Goal: Use online tool/utility: Utilize a website feature to perform a specific function

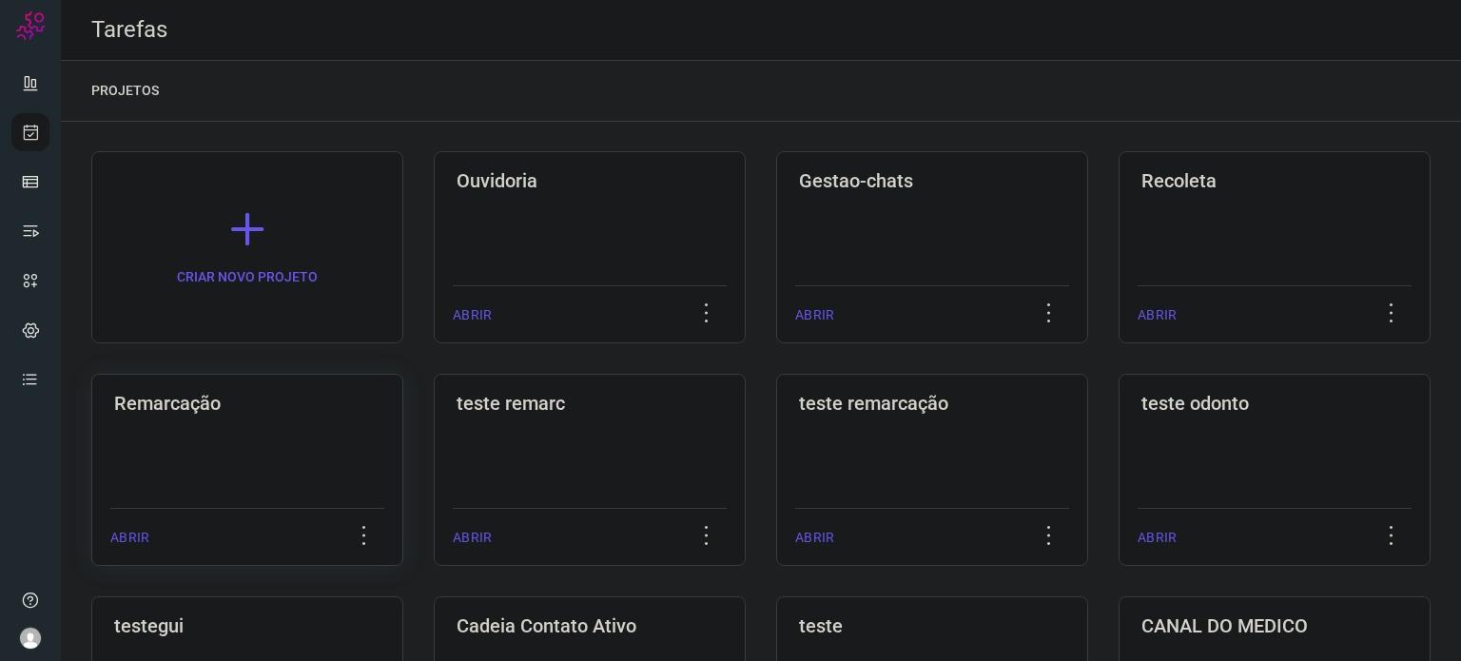
click at [252, 463] on div "Remarcação ABRIR" at bounding box center [247, 470] width 312 height 192
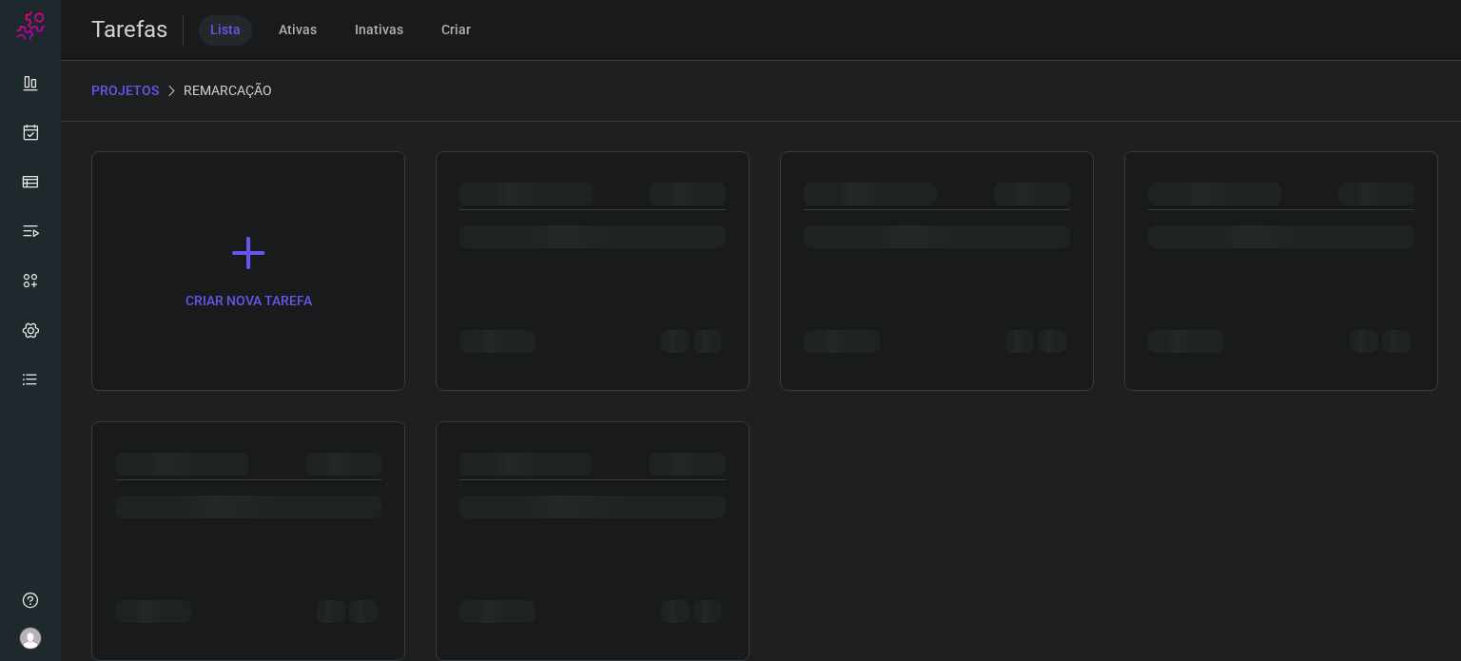
click at [252, 463] on div at bounding box center [248, 464] width 266 height 23
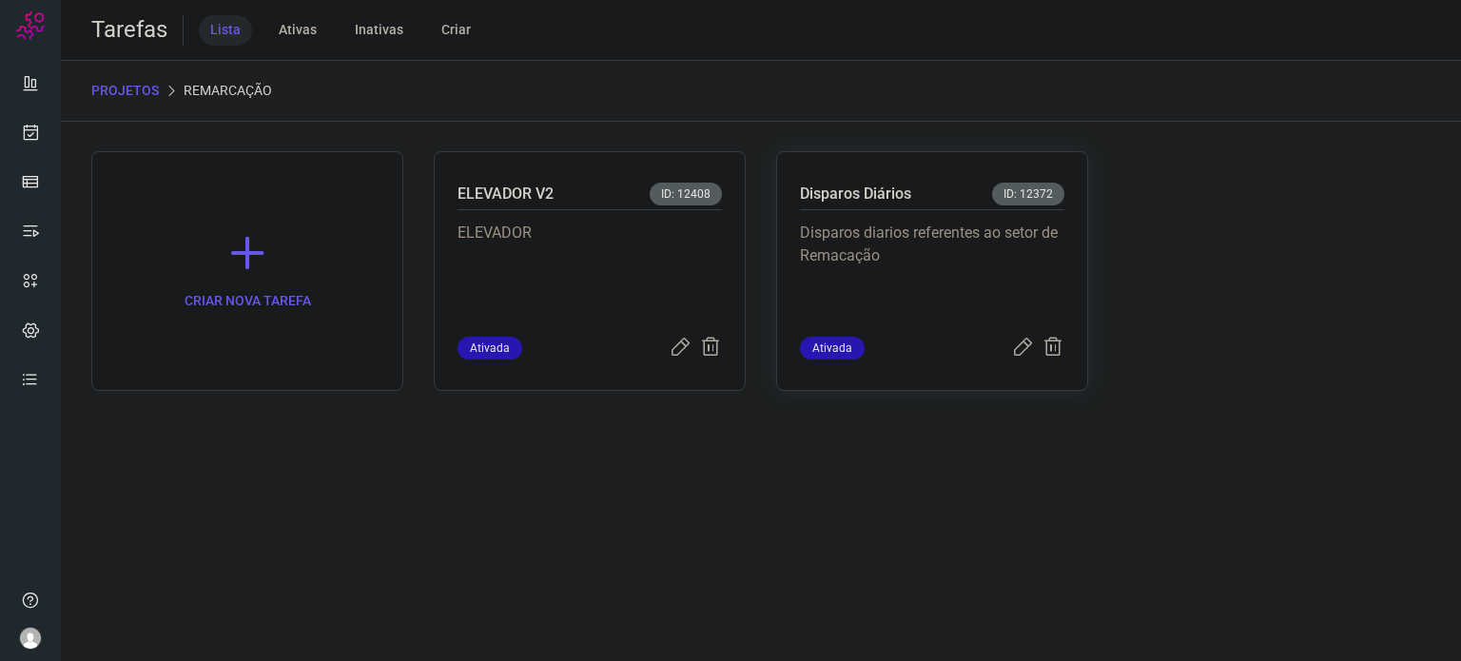
click at [857, 261] on p "Disparos diarios referentes ao setor de Remacação" at bounding box center [932, 269] width 264 height 95
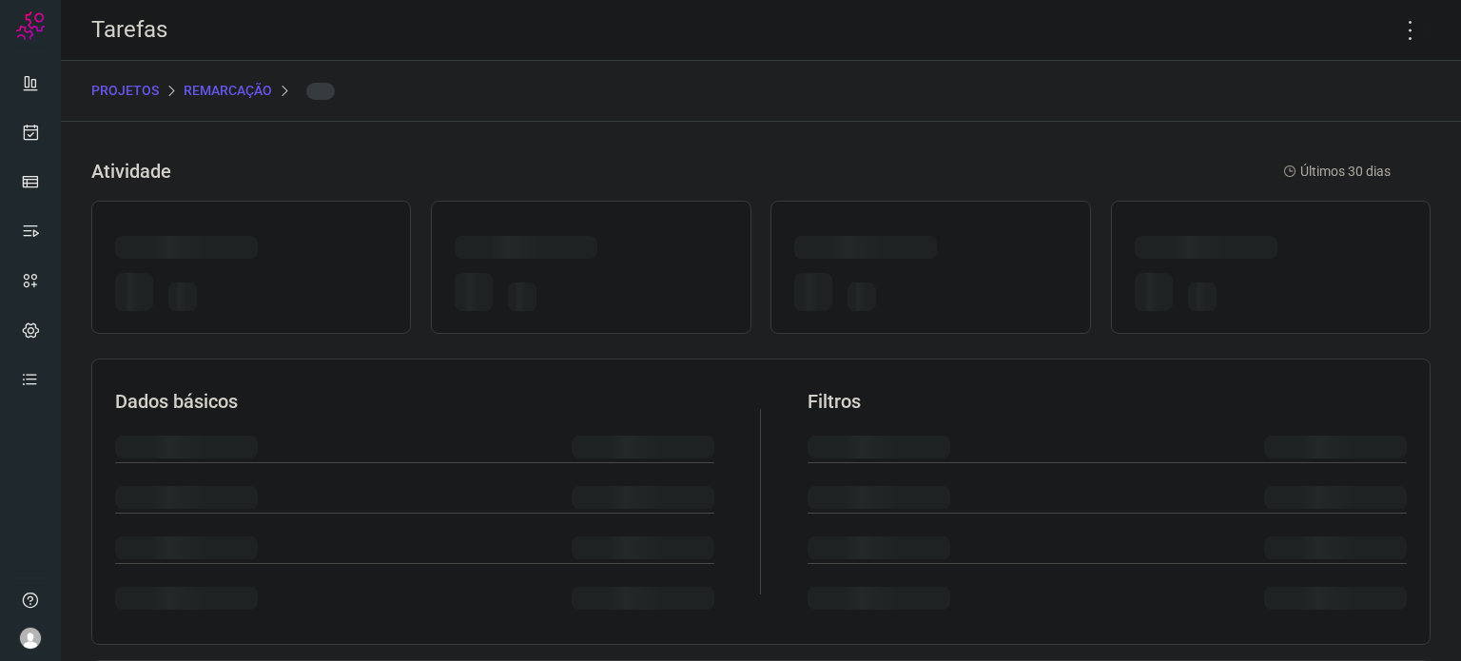
click at [857, 261] on div at bounding box center [930, 250] width 272 height 29
click at [1396, 37] on icon at bounding box center [1410, 30] width 40 height 40
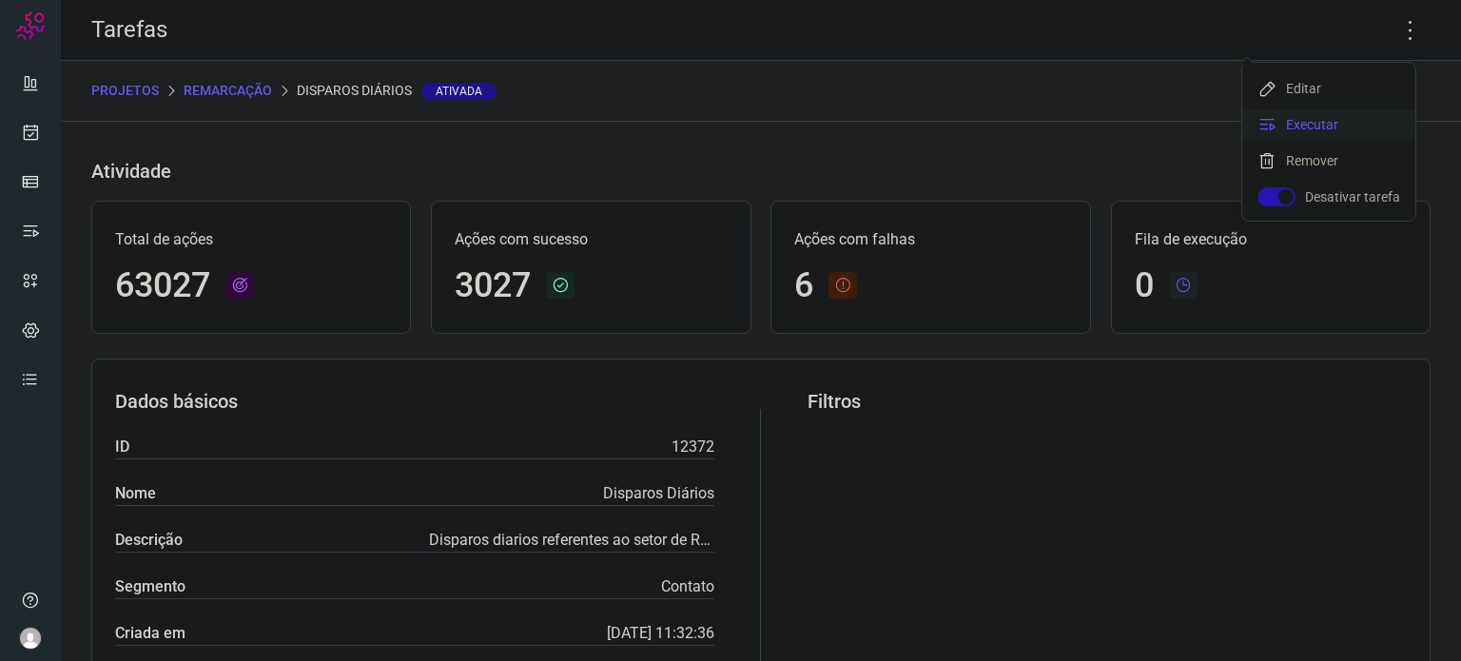
click at [1343, 118] on li "Executar" at bounding box center [1328, 124] width 173 height 30
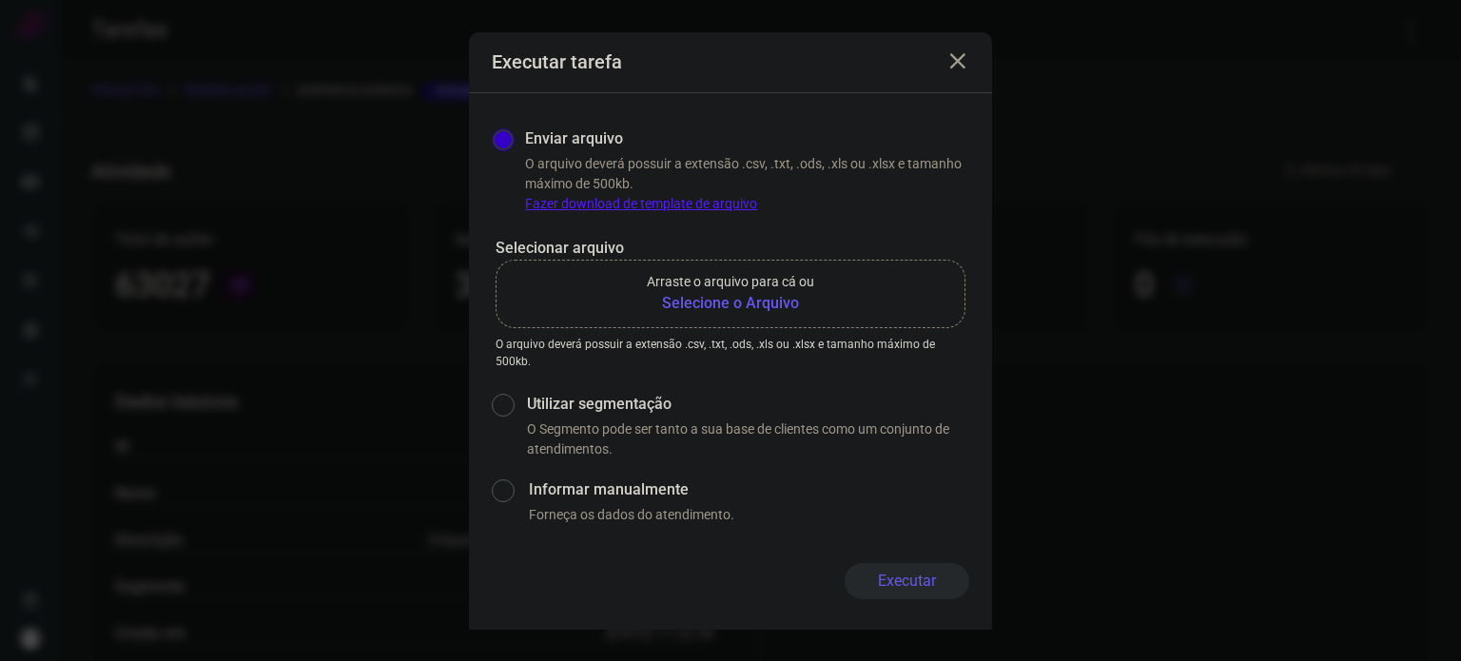
click at [767, 306] on b "Selecione o Arquivo" at bounding box center [730, 303] width 167 height 23
click at [0, 0] on input "Arraste o arquivo para cá ou Selecione o Arquivo" at bounding box center [0, 0] width 0 height 0
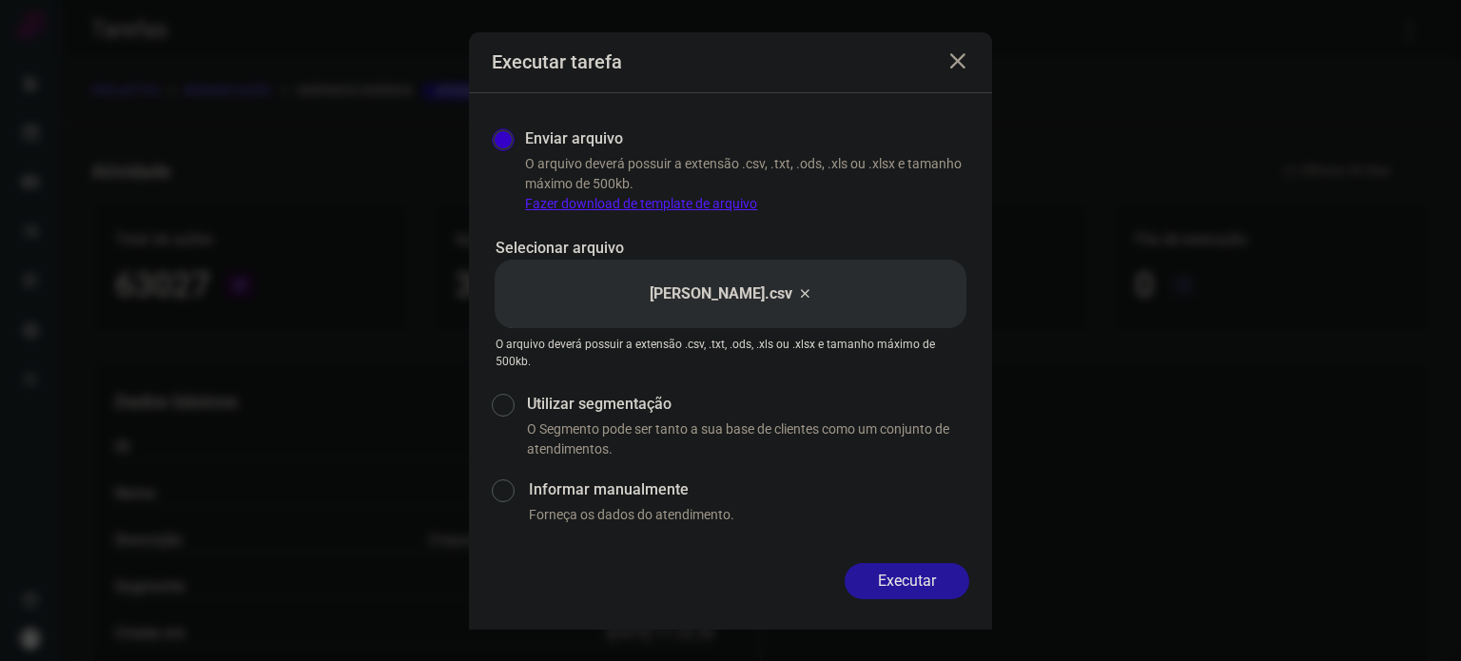
click at [904, 580] on button "Executar" at bounding box center [907, 581] width 125 height 36
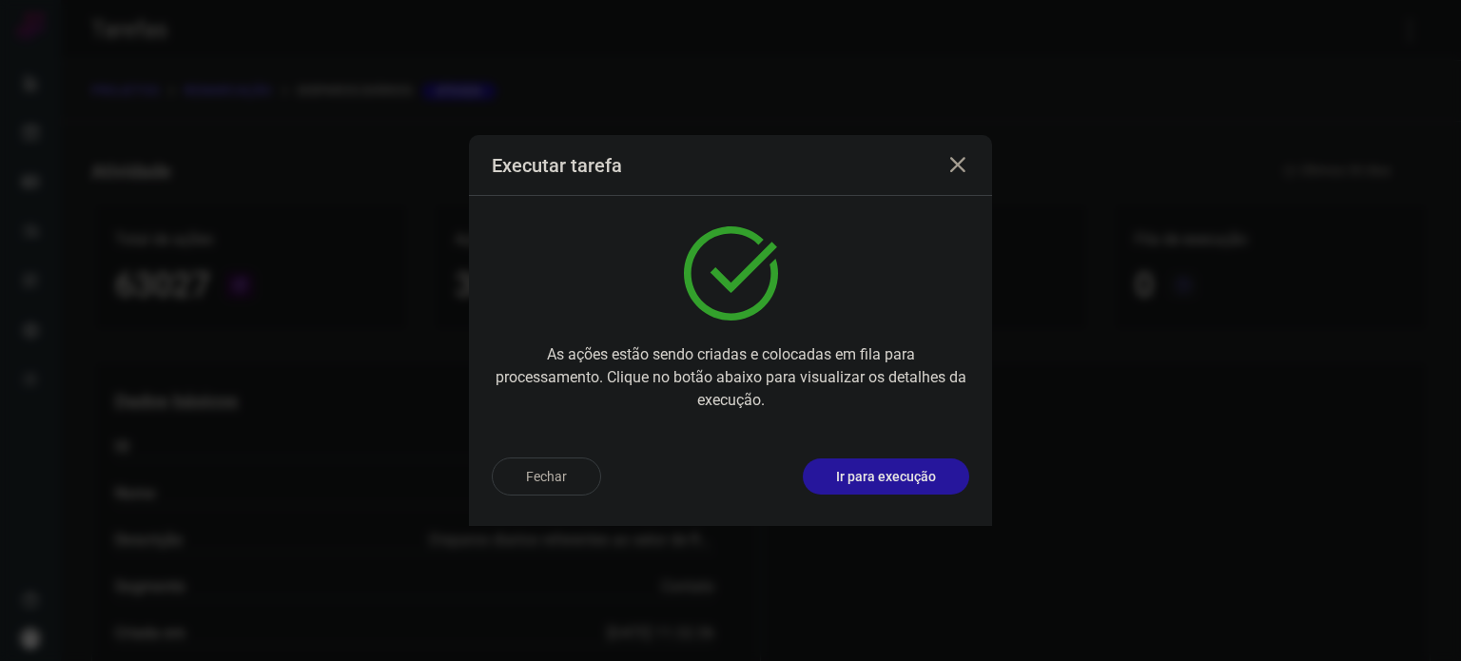
click at [917, 475] on p "Ir para execução" at bounding box center [886, 477] width 100 height 20
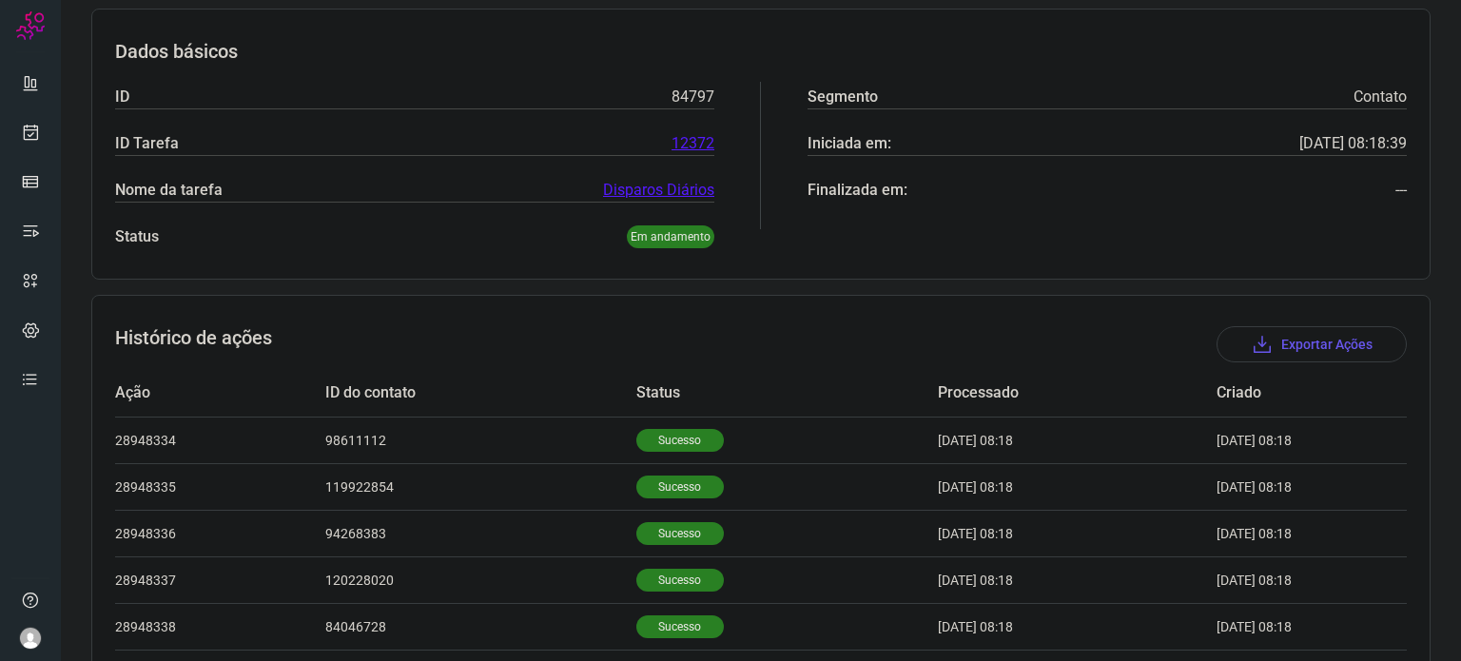
scroll to position [588, 0]
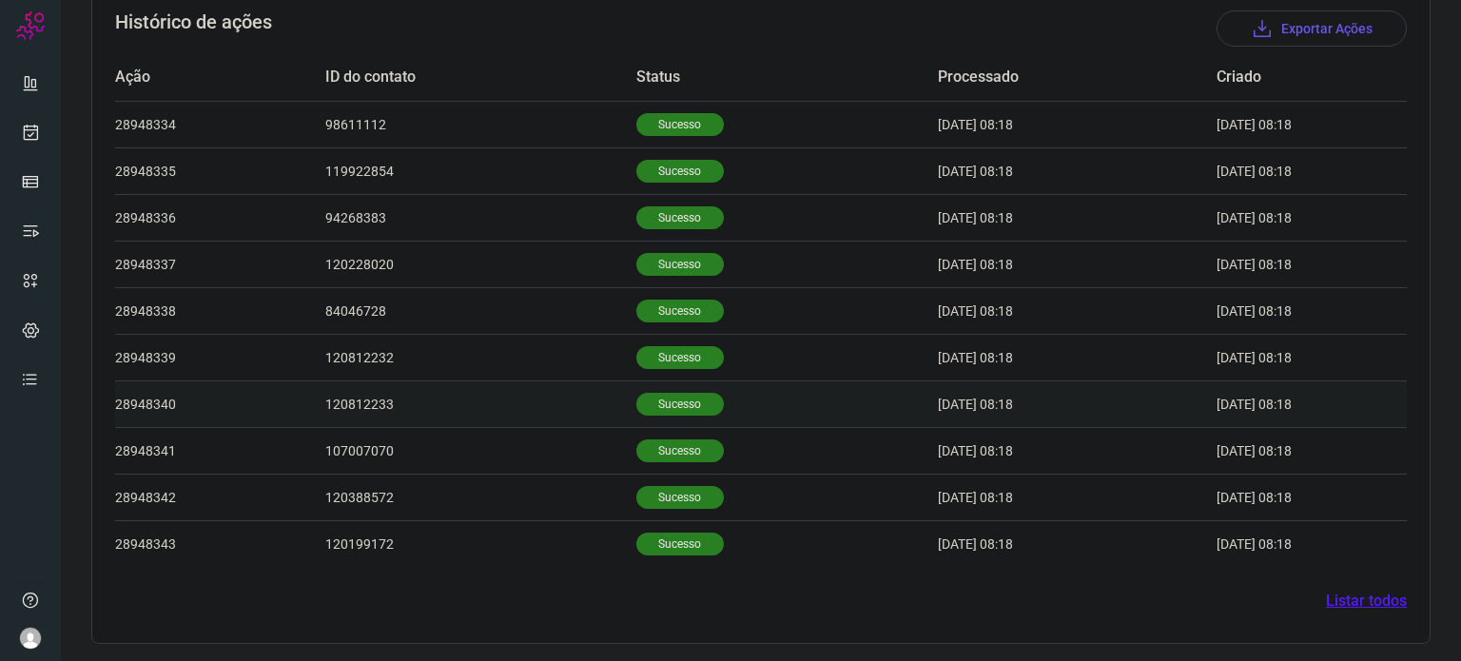
click at [692, 383] on td "Sucesso" at bounding box center [786, 403] width 301 height 47
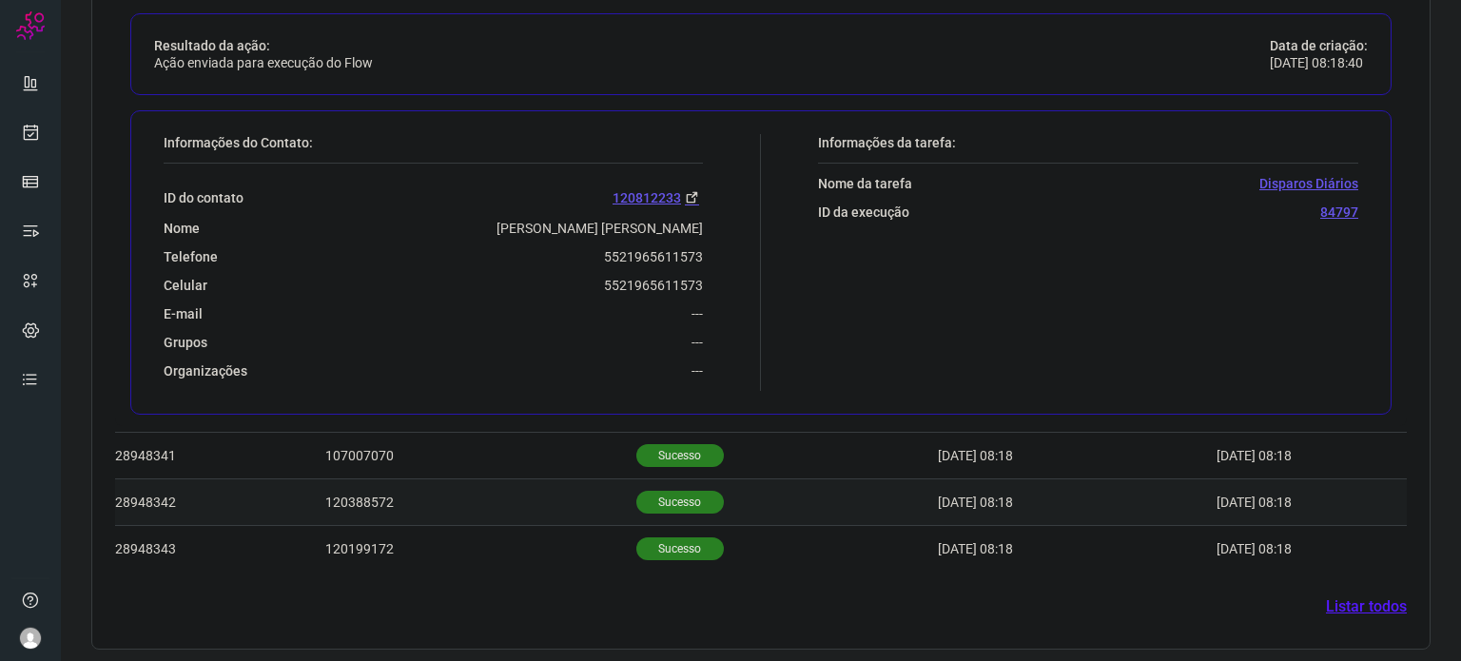
scroll to position [1049, 0]
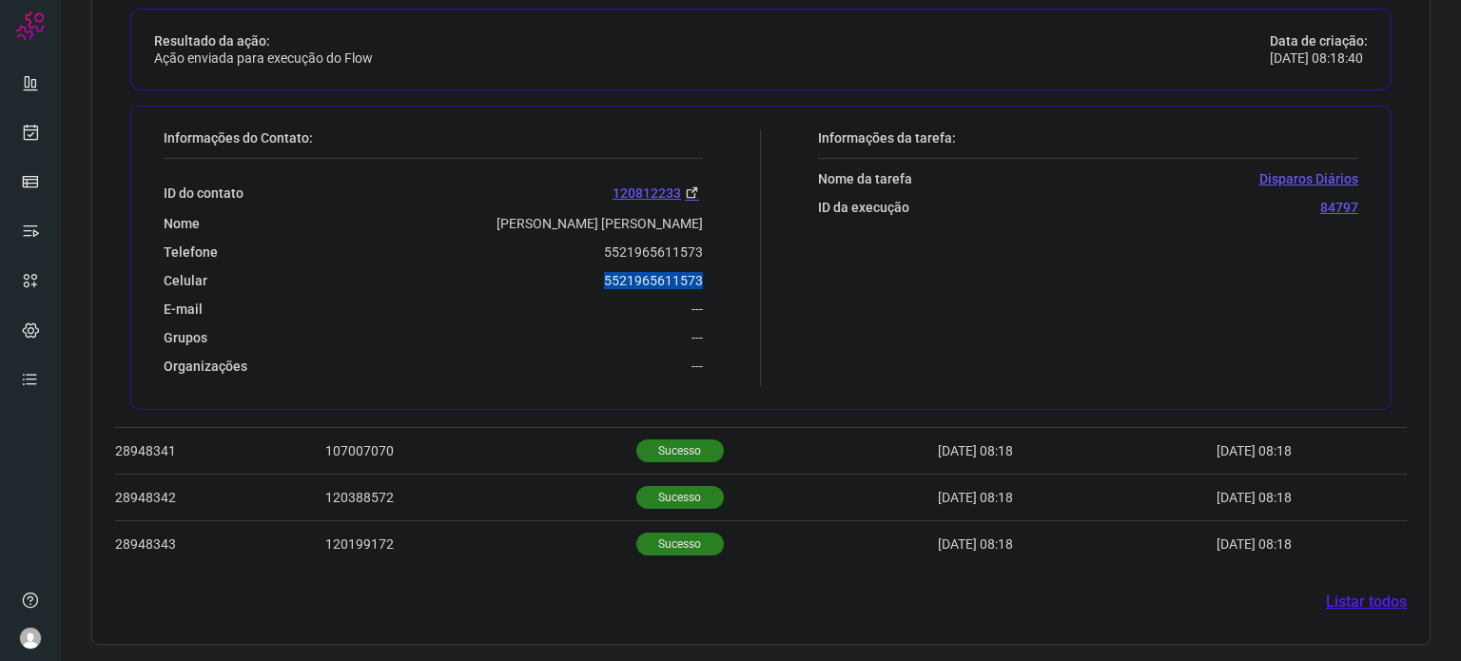
drag, startPoint x: 593, startPoint y: 279, endPoint x: 696, endPoint y: 263, distance: 104.8
click at [696, 263] on div "Informações do Contato: ID do contato 120812233 Nome [PERSON_NAME] [PERSON_NAME…" at bounding box center [457, 257] width 607 height 257
copy p "5521965611573"
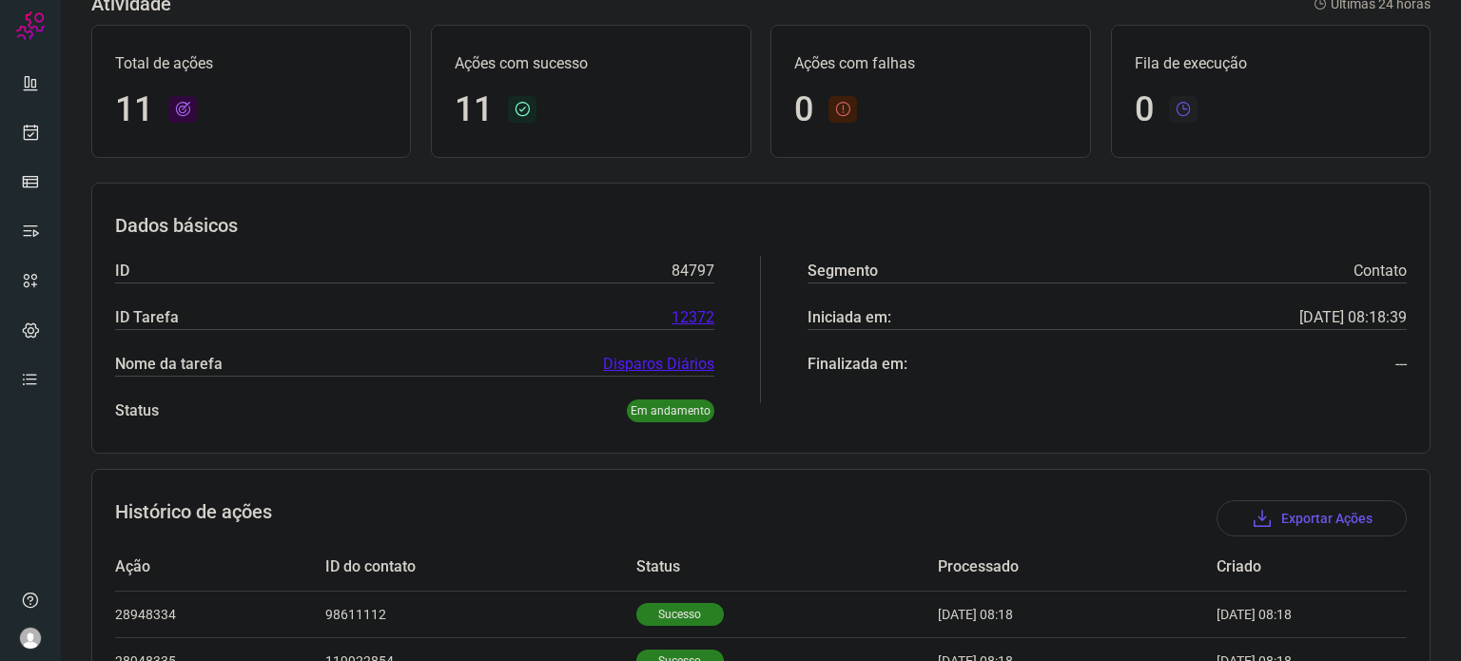
scroll to position [0, 0]
